Goal: Communication & Community: Answer question/provide support

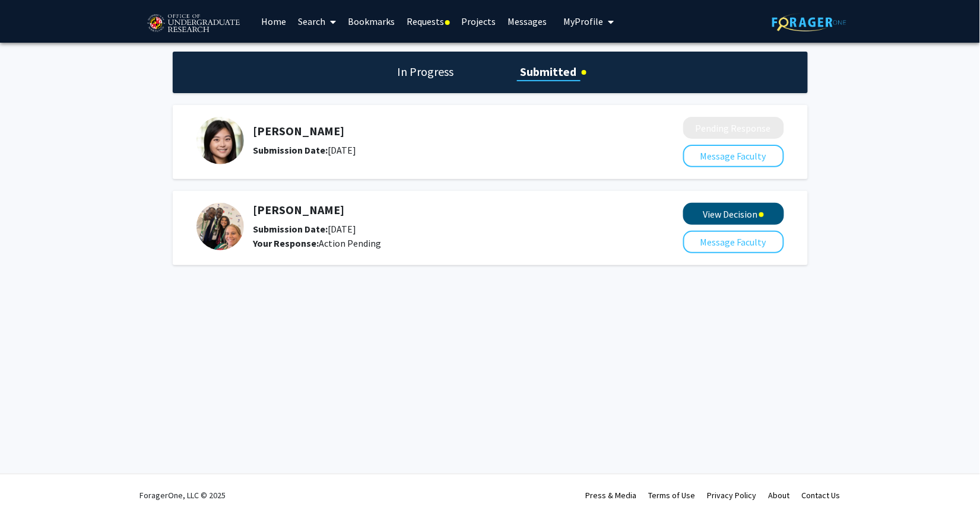
click at [716, 212] on button "View Decision" at bounding box center [733, 214] width 101 height 22
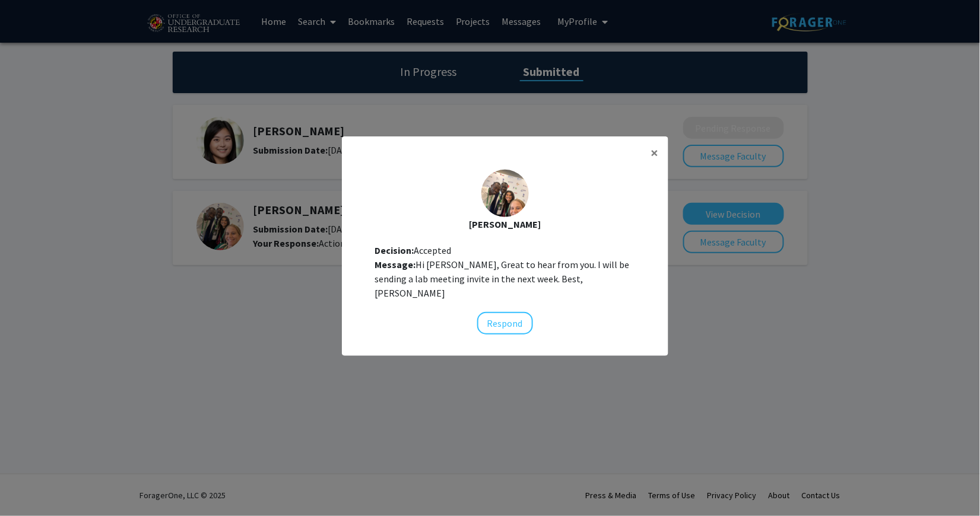
scroll to position [12, 0]
click at [513, 209] on div at bounding box center [504, 193] width 47 height 47
click at [652, 155] on span "×" at bounding box center [655, 153] width 8 height 18
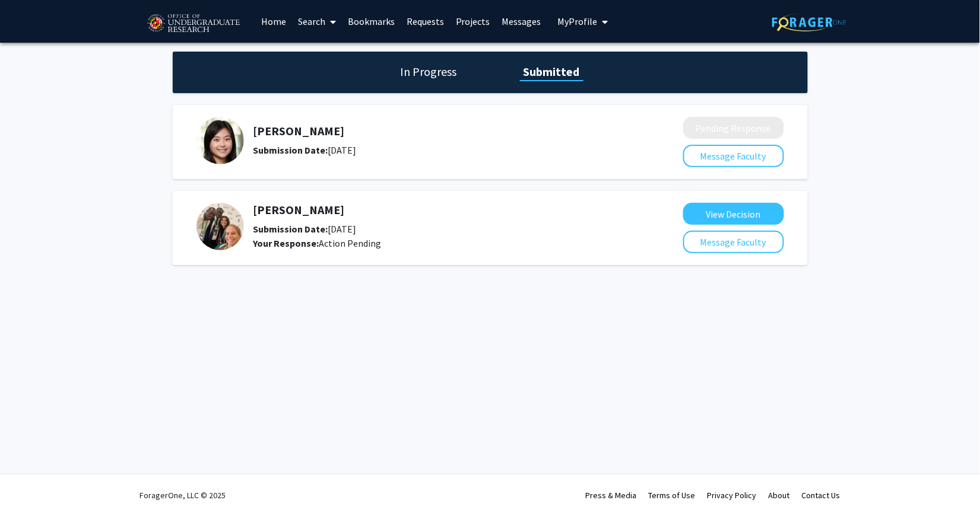
click at [266, 208] on h5 "[PERSON_NAME]" at bounding box center [436, 210] width 367 height 14
click at [258, 208] on h5 "[PERSON_NAME]" at bounding box center [436, 210] width 367 height 14
click at [447, 68] on h1 "In Progress" at bounding box center [429, 72] width 64 height 17
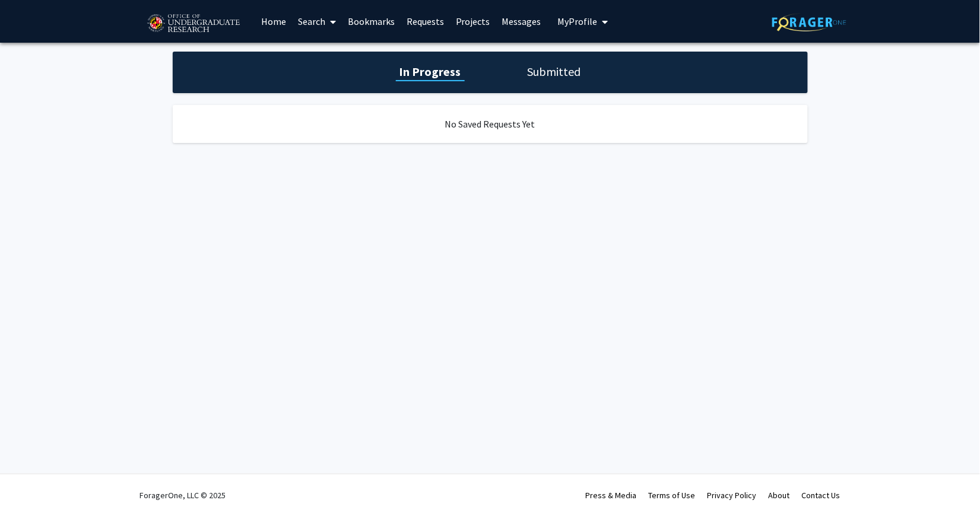
click at [547, 70] on h1 "Submitted" at bounding box center [554, 72] width 61 height 17
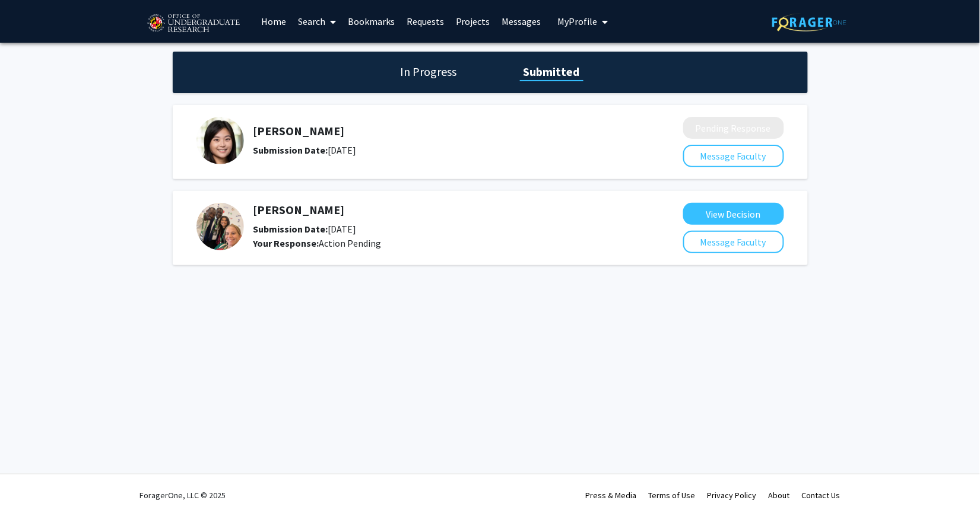
click at [306, 16] on link "Search" at bounding box center [317, 22] width 50 height 42
click at [315, 55] on span "Faculty/Staff" at bounding box center [335, 55] width 87 height 24
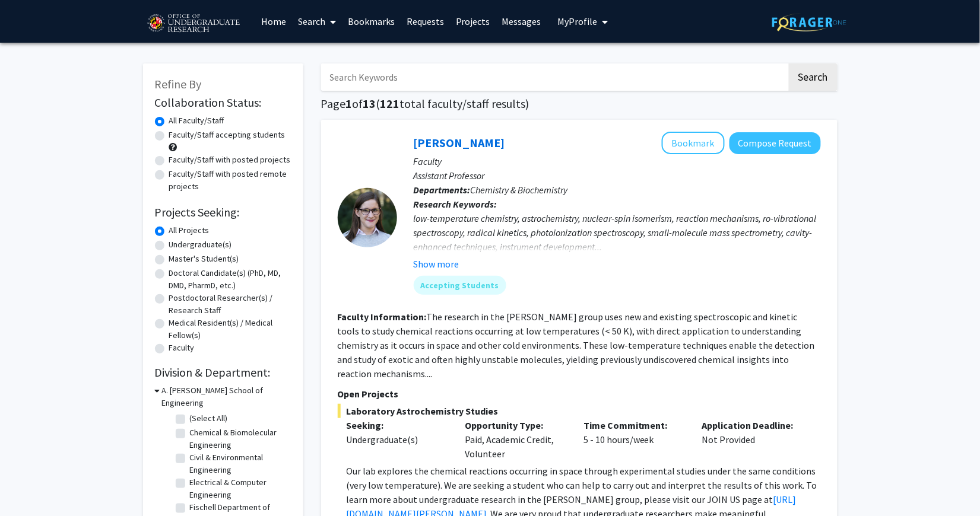
click at [353, 81] on input "Search Keywords" at bounding box center [554, 77] width 466 height 27
type input "[PERSON_NAME]"
click at [812, 78] on button "Search" at bounding box center [813, 77] width 49 height 27
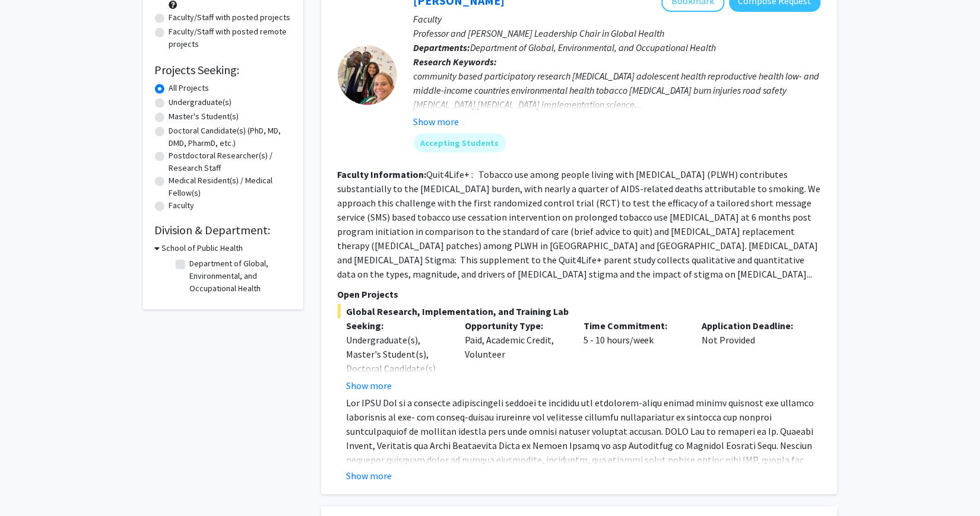
scroll to position [143, 0]
click at [377, 469] on button "Show more" at bounding box center [370, 475] width 46 height 14
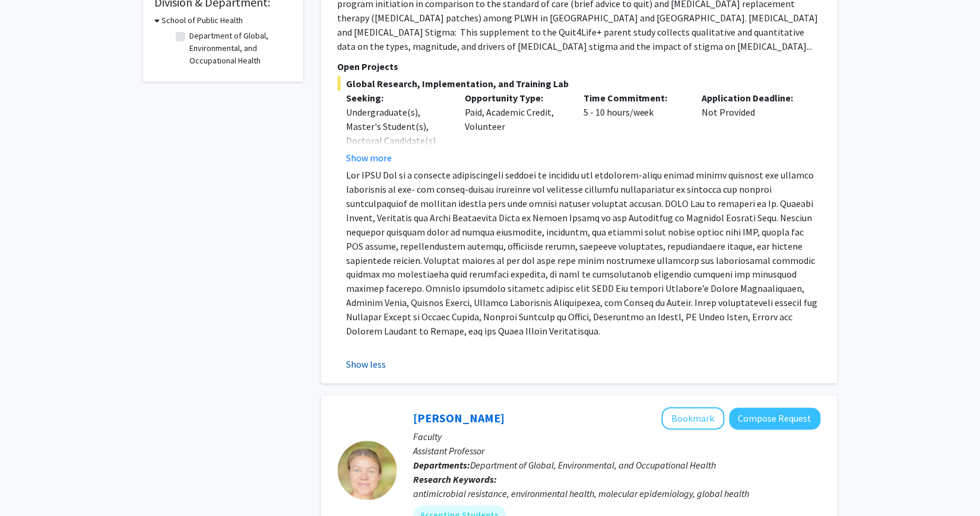
scroll to position [450, 0]
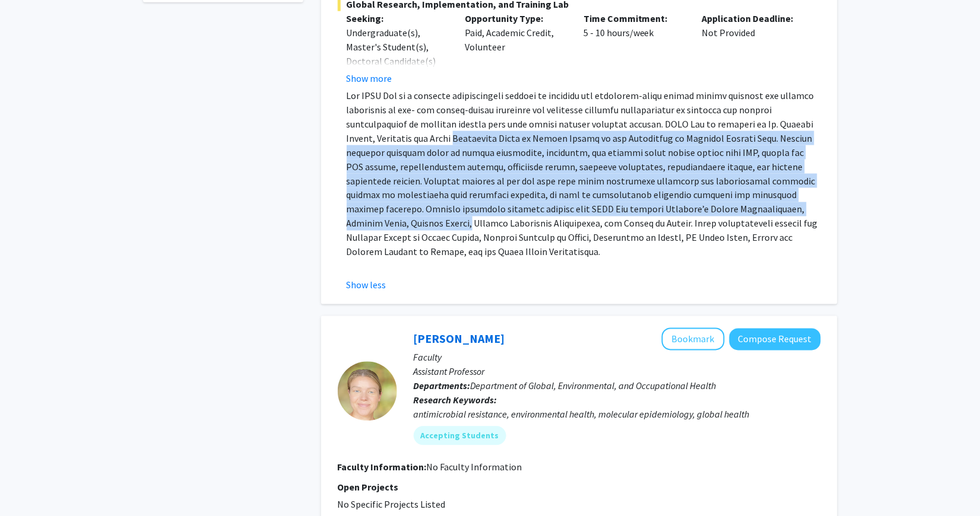
drag, startPoint x: 456, startPoint y: 127, endPoint x: 442, endPoint y: 222, distance: 96.1
click at [442, 222] on span at bounding box center [582, 174] width 471 height 169
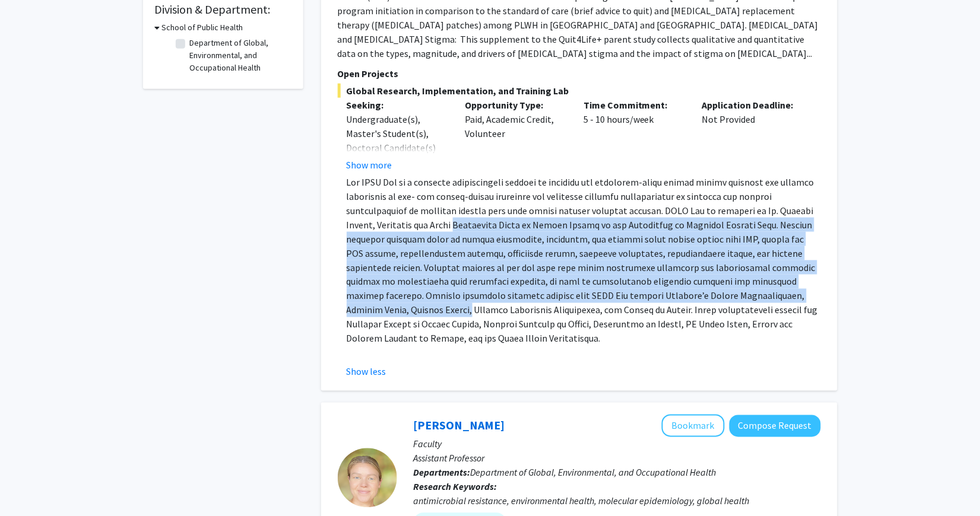
scroll to position [350, 0]
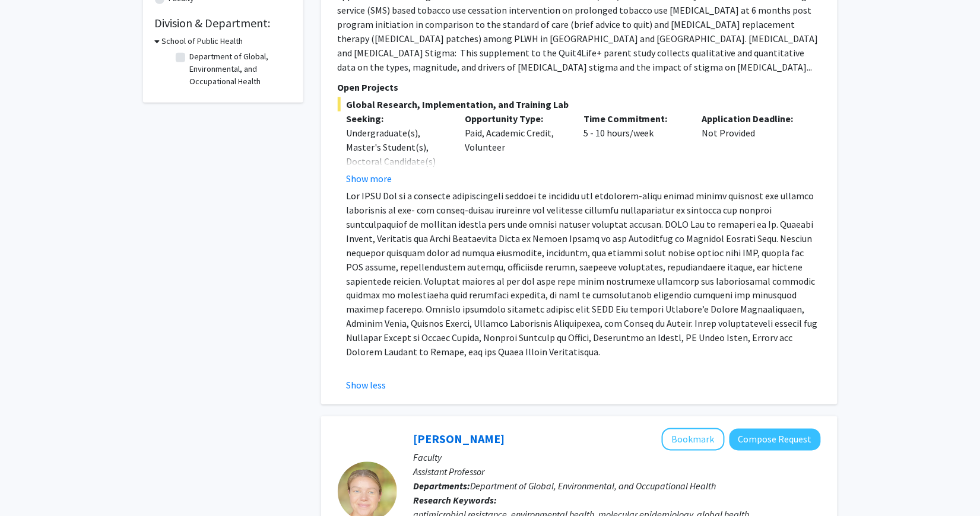
click at [442, 222] on span at bounding box center [582, 274] width 471 height 169
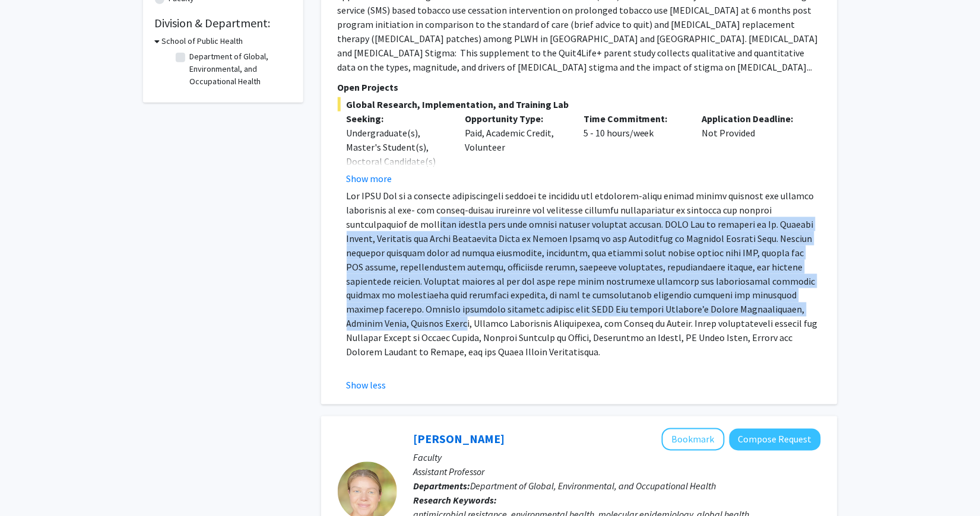
drag, startPoint x: 442, startPoint y: 222, endPoint x: 437, endPoint y: 319, distance: 96.9
click at [437, 319] on span at bounding box center [582, 274] width 471 height 169
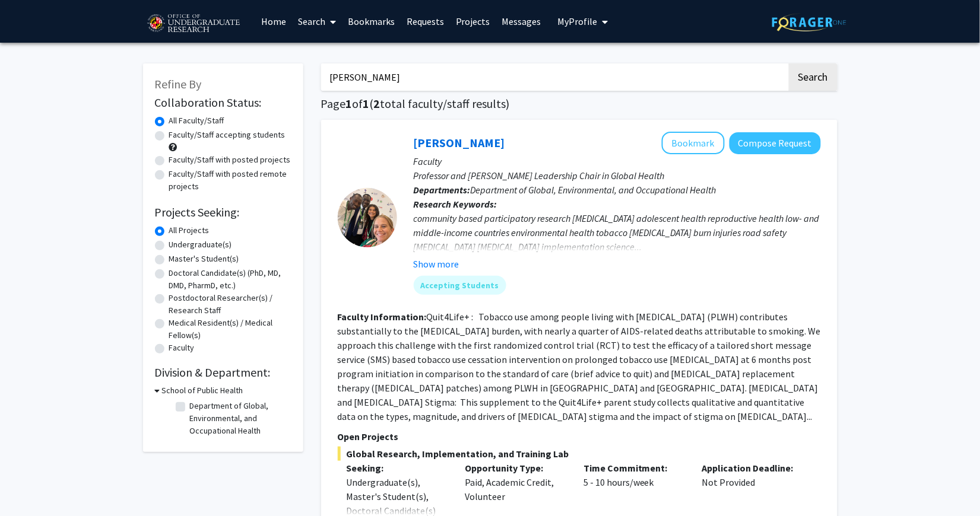
scroll to position [0, 0]
click at [592, 23] on span "My Profile" at bounding box center [578, 21] width 40 height 12
click at [543, 26] on link "Messages" at bounding box center [521, 22] width 51 height 42
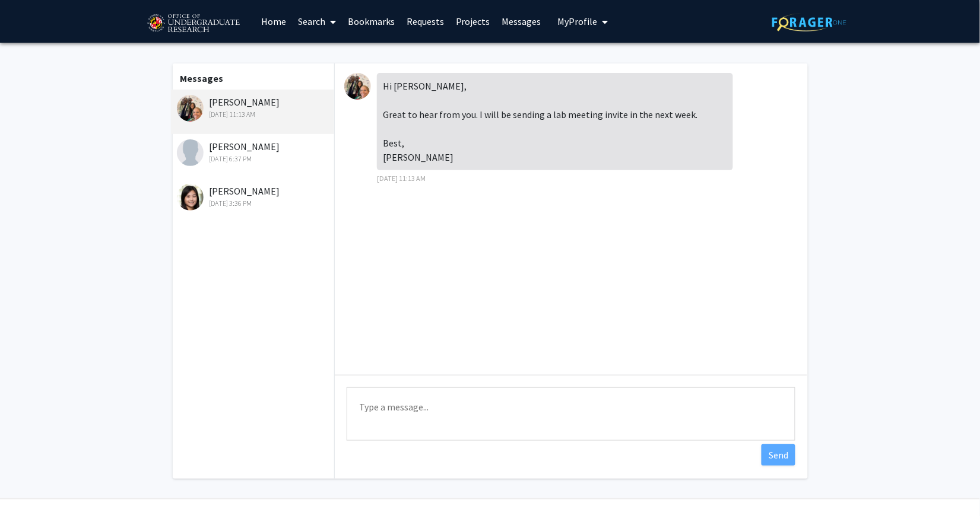
click at [498, 401] on textarea "Type a message" at bounding box center [571, 414] width 449 height 53
type textarea "Thank you so much [PERSON_NAME]!"
